Goal: Information Seeking & Learning: Understand process/instructions

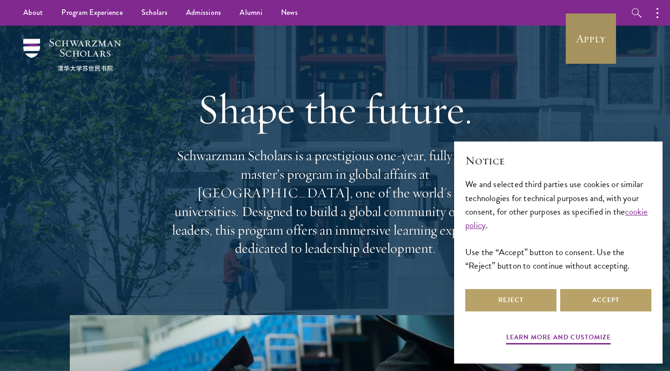
click at [577, 46] on link "Apply" at bounding box center [591, 39] width 52 height 52
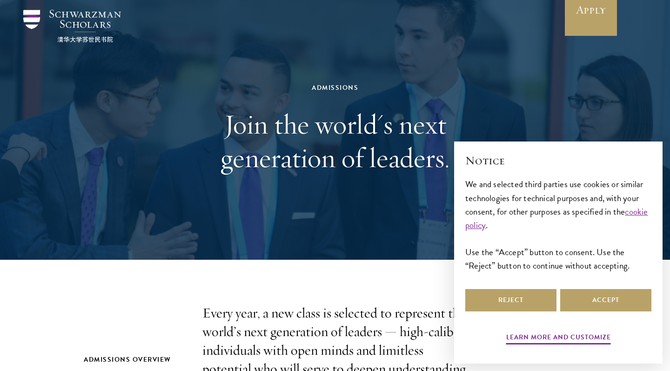
scroll to position [39, 0]
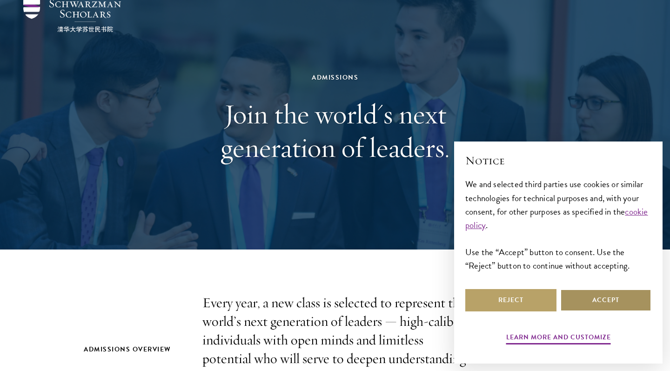
click at [586, 293] on button "Accept" at bounding box center [605, 300] width 91 height 22
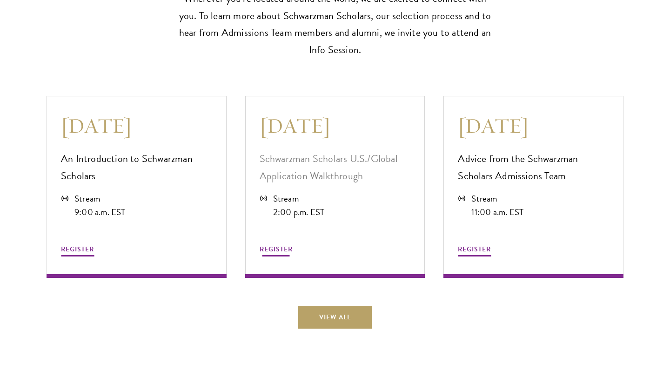
scroll to position [2526, 0]
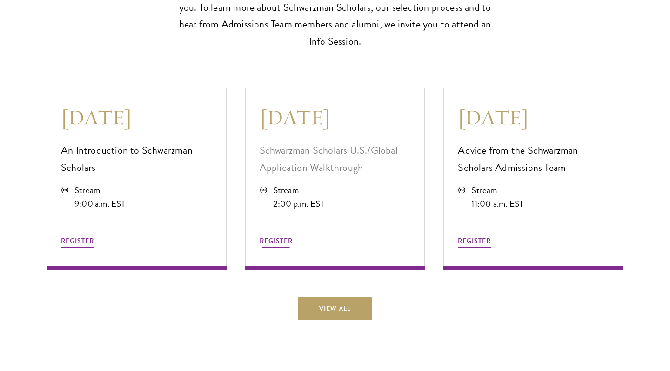
click at [375, 142] on p "Schwarzman Scholars U.S./Global Application Walkthrough" at bounding box center [335, 159] width 151 height 34
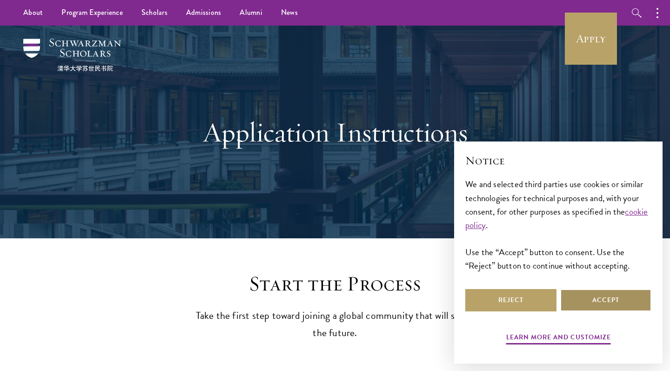
click at [596, 305] on button "Accept" at bounding box center [605, 300] width 91 height 22
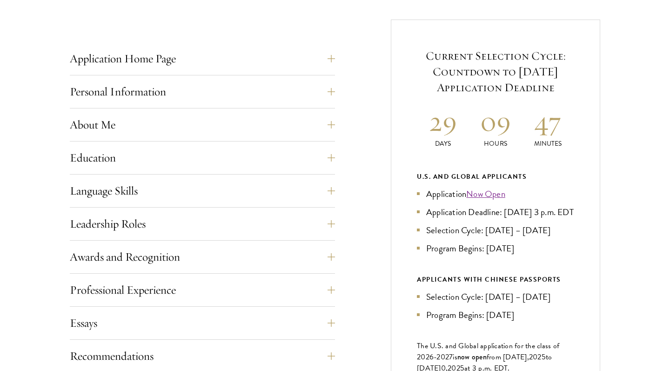
scroll to position [365, 0]
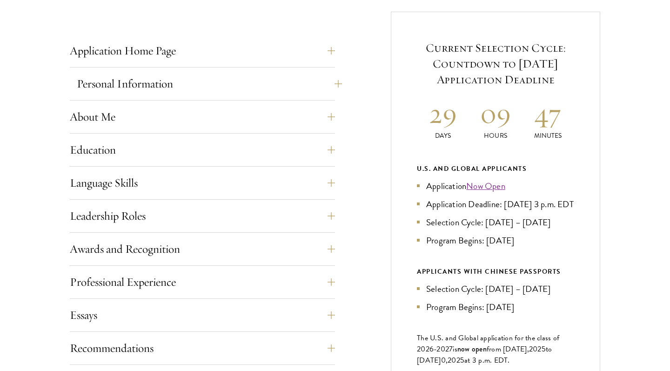
click at [166, 73] on button "Personal Information" at bounding box center [209, 84] width 265 height 22
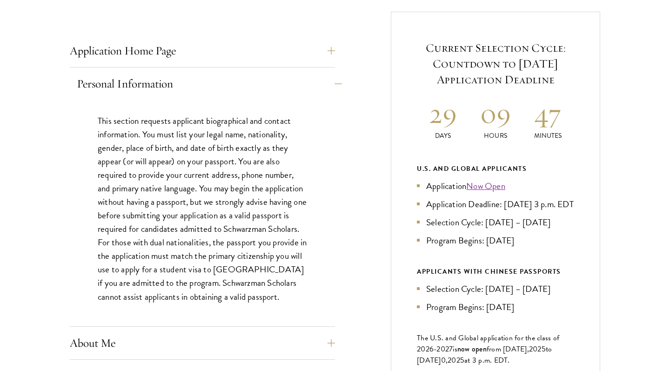
click at [146, 86] on button "Personal Information" at bounding box center [209, 84] width 265 height 22
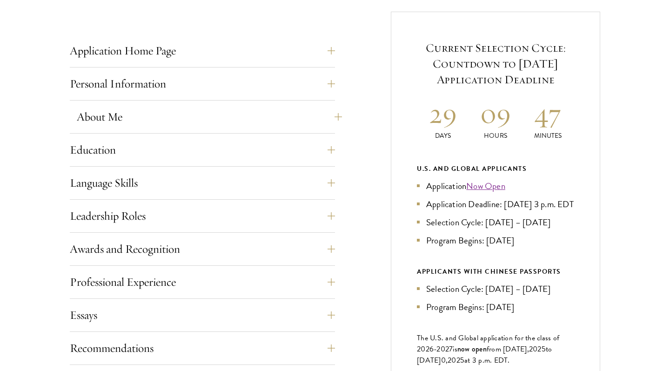
click at [107, 118] on button "About Me" at bounding box center [209, 117] width 265 height 22
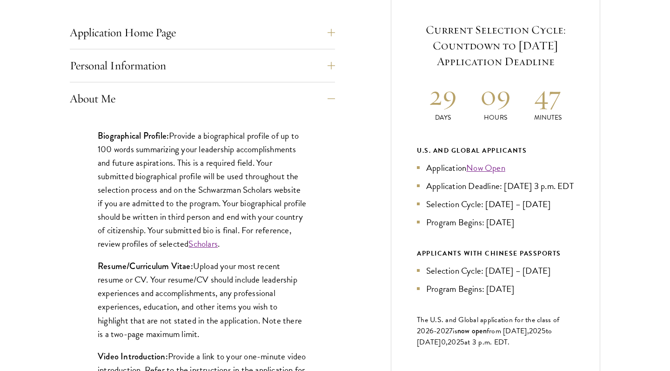
scroll to position [390, 0]
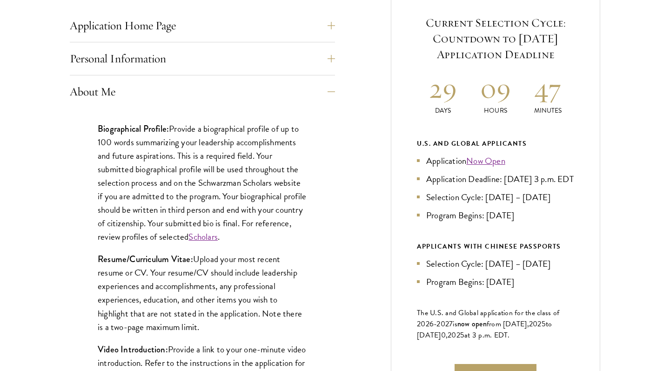
click at [183, 171] on p "Biographical Profile: Provide a biographical profile of up to 100 words summari…" at bounding box center [202, 183] width 209 height 122
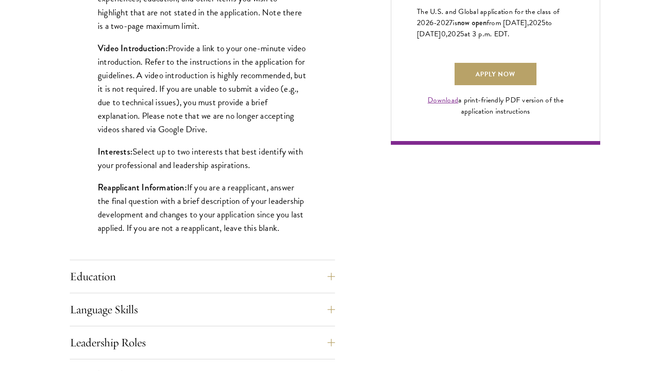
scroll to position [700, 0]
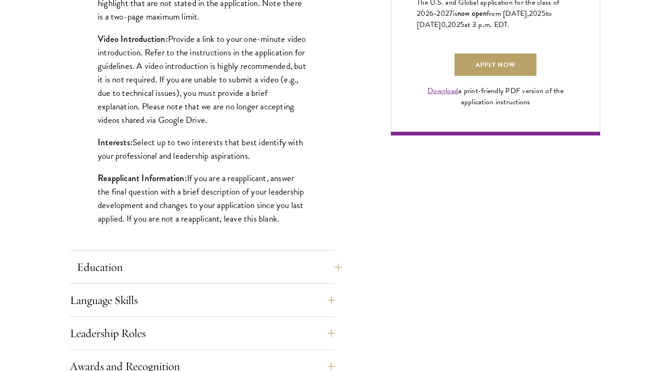
click at [107, 266] on button "Education" at bounding box center [209, 267] width 265 height 22
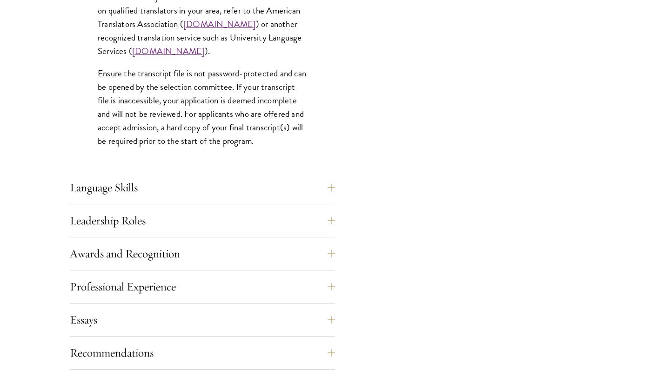
scroll to position [1491, 0]
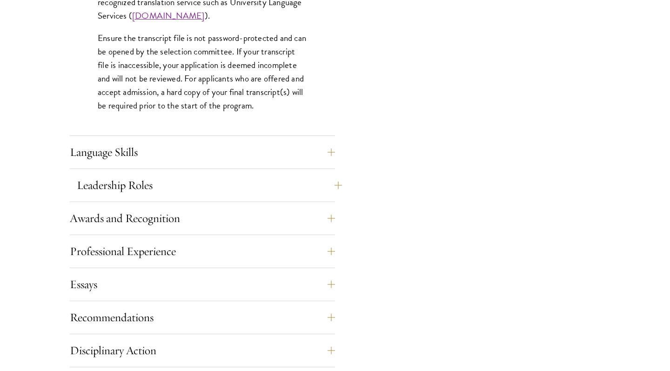
click at [95, 190] on button "Leadership Roles" at bounding box center [209, 185] width 265 height 22
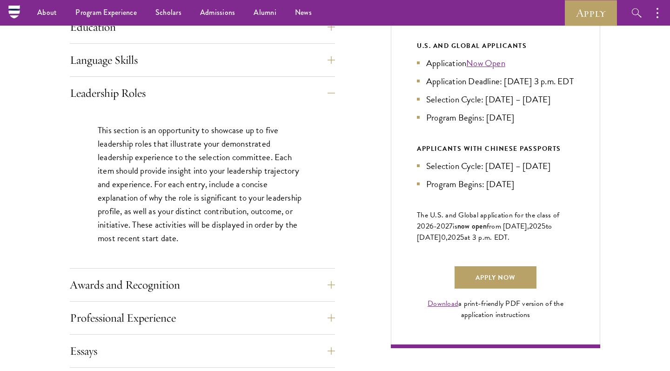
scroll to position [487, 0]
click at [86, 104] on div "Leadership Roles This section is an opportunity to showcase up to five leadersh…" at bounding box center [202, 175] width 265 height 187
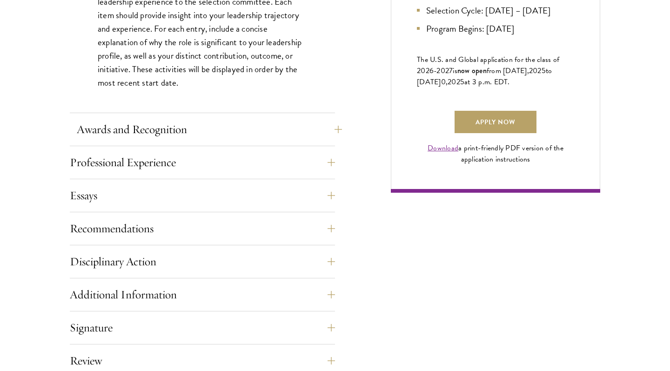
scroll to position [657, 0]
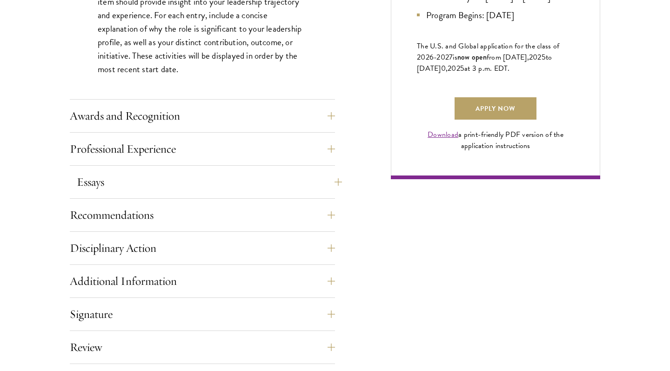
click at [128, 180] on button "Essays" at bounding box center [209, 182] width 265 height 22
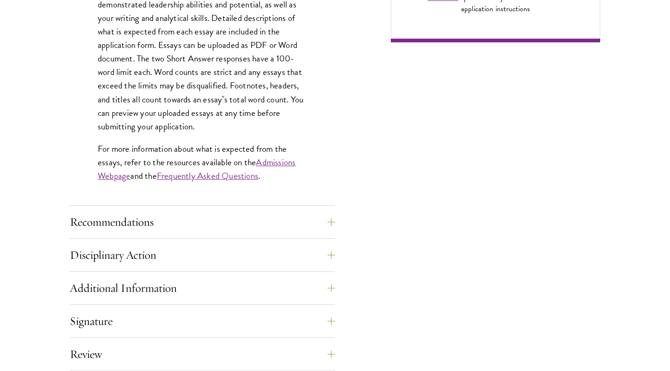
scroll to position [799, 0]
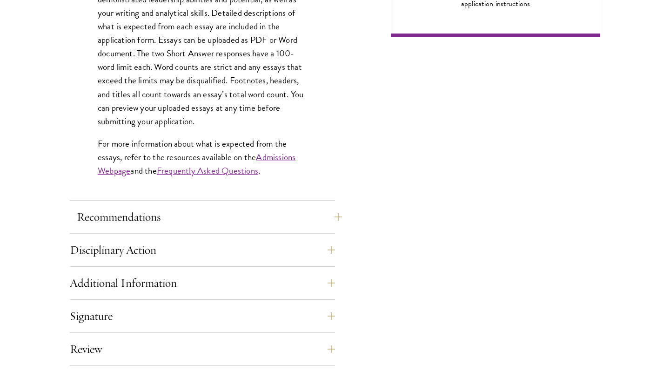
click at [87, 223] on button "Recommendations" at bounding box center [209, 217] width 265 height 22
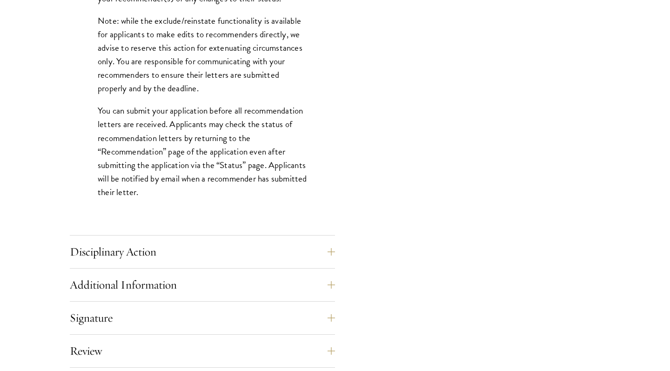
scroll to position [1266, 0]
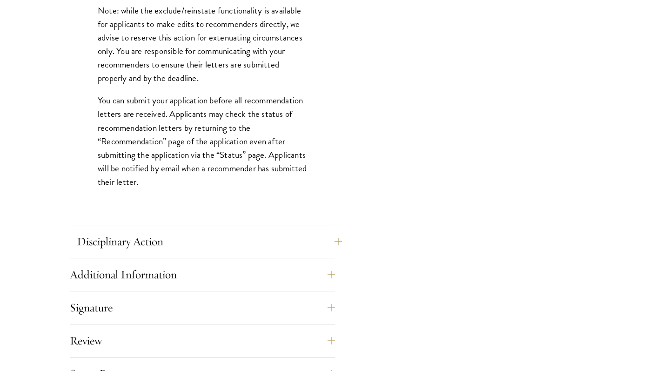
click at [96, 245] on button "Disciplinary Action" at bounding box center [209, 241] width 265 height 22
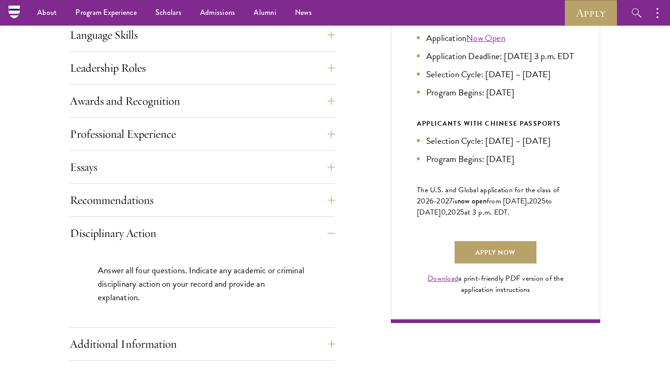
scroll to position [483, 0]
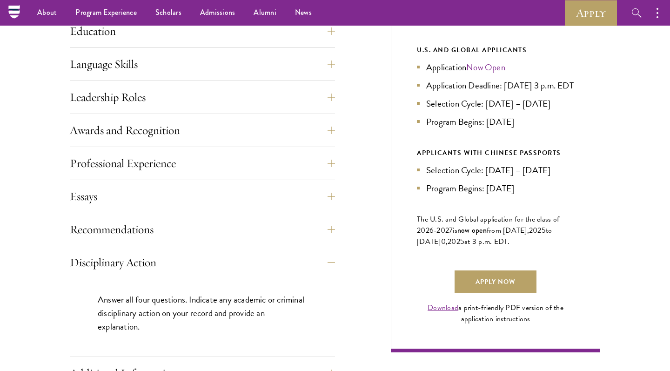
click at [93, 273] on div "Disciplinary Action Answer all four questions. Indicate any academic or crimina…" at bounding box center [202, 304] width 265 height 106
click at [100, 266] on button "Disciplinary Action" at bounding box center [209, 262] width 265 height 22
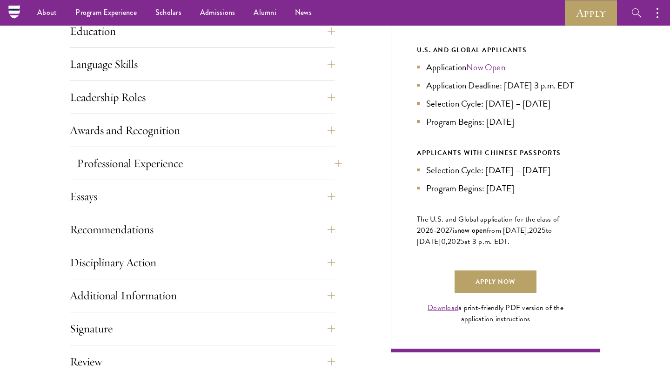
click at [101, 163] on button "Professional Experience" at bounding box center [209, 163] width 265 height 22
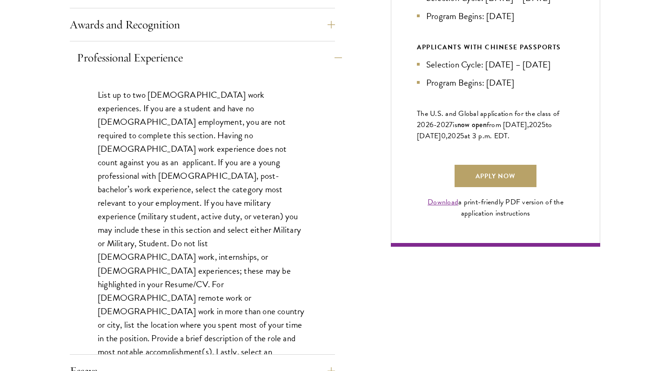
scroll to position [590, 0]
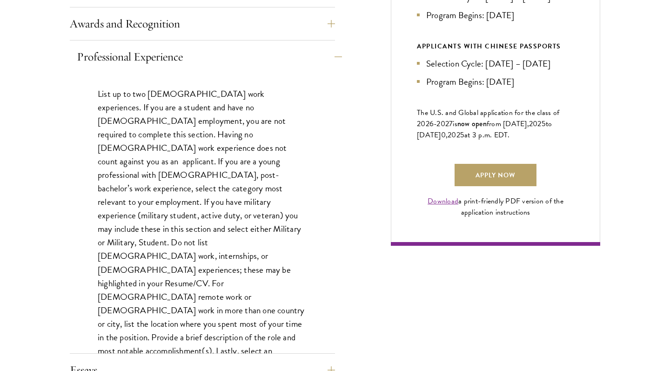
click at [92, 54] on button "Professional Experience" at bounding box center [209, 57] width 265 height 22
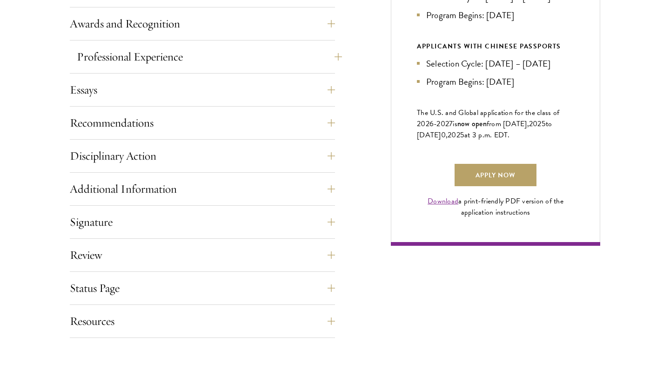
click at [92, 54] on button "Professional Experience" at bounding box center [209, 57] width 265 height 22
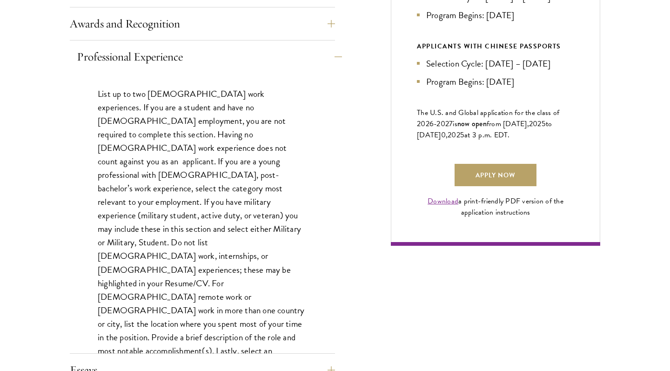
click at [92, 54] on button "Professional Experience" at bounding box center [209, 57] width 265 height 22
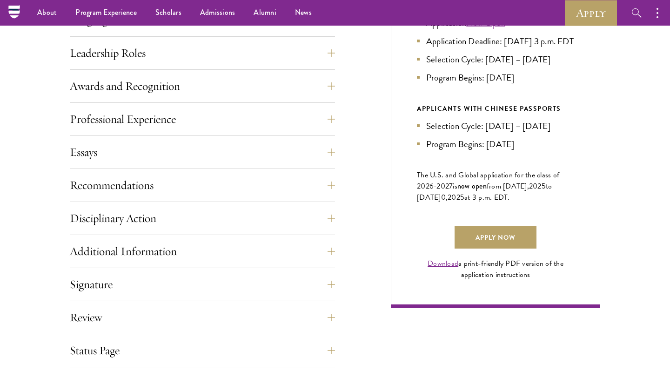
scroll to position [523, 0]
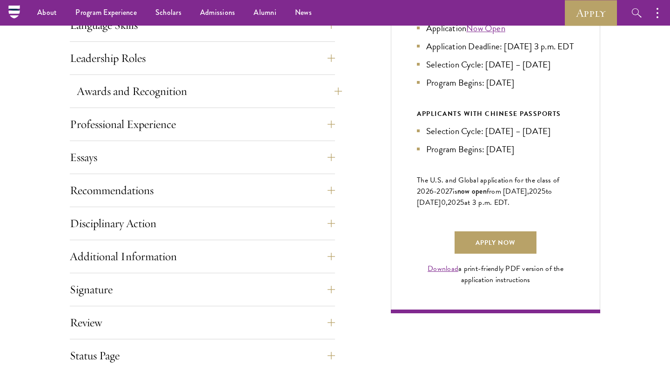
click at [96, 88] on button "Awards and Recognition" at bounding box center [209, 91] width 265 height 22
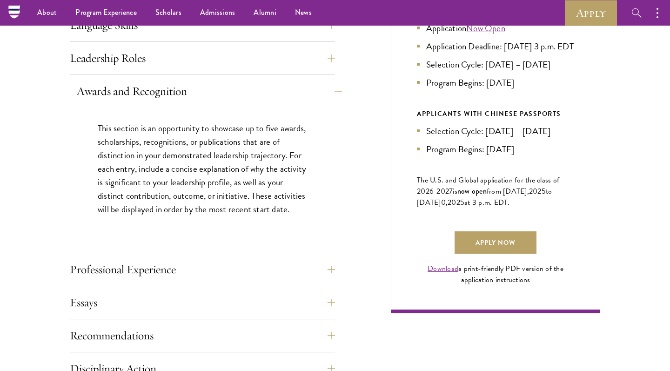
click at [96, 88] on button "Awards and Recognition" at bounding box center [209, 91] width 265 height 22
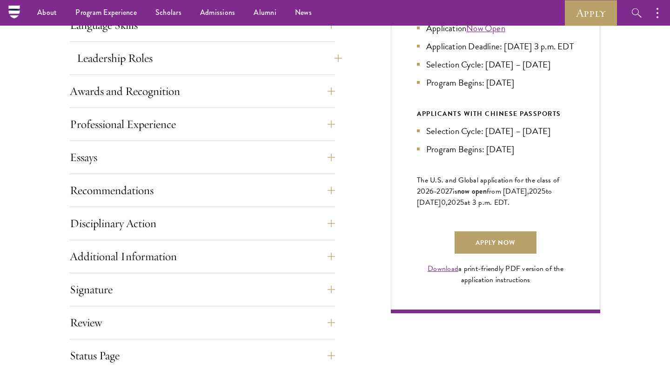
click at [97, 57] on button "Leadership Roles" at bounding box center [209, 58] width 265 height 22
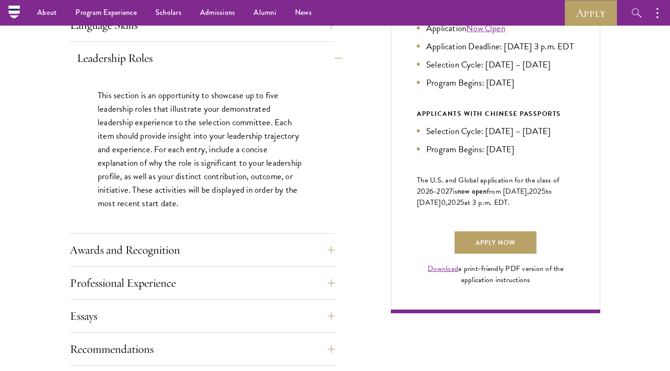
click at [100, 56] on button "Leadership Roles" at bounding box center [209, 58] width 265 height 22
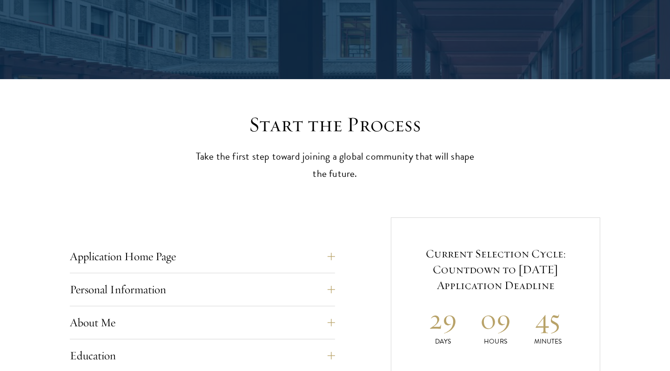
scroll to position [204, 0]
